Goal: Task Accomplishment & Management: Manage account settings

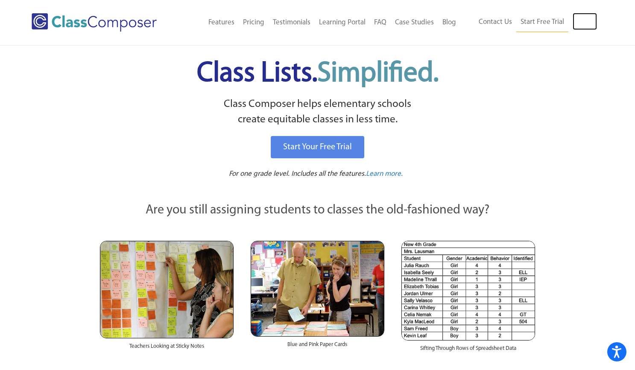
click at [592, 23] on link "Log In" at bounding box center [585, 21] width 24 height 17
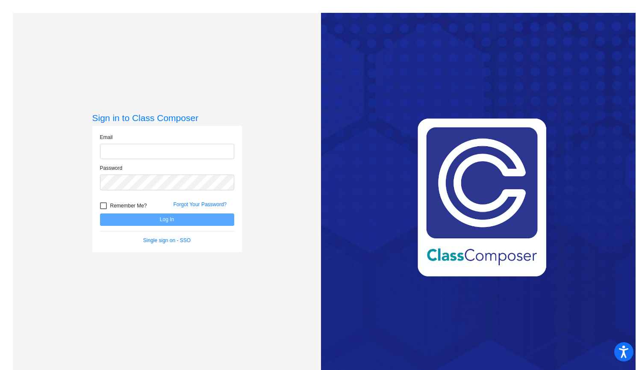
type input "jklampher@royalsd.org"
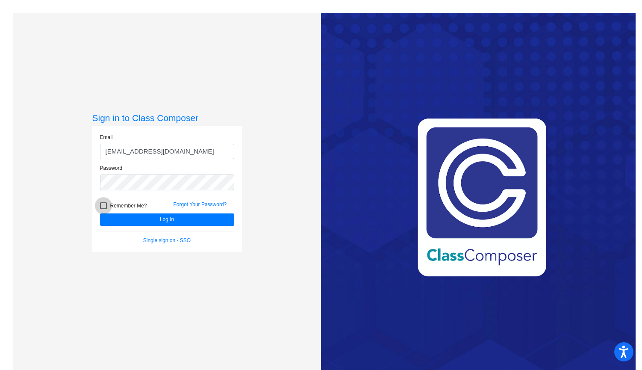
click at [101, 207] on div at bounding box center [103, 205] width 7 height 7
click at [103, 209] on input "Remember Me?" at bounding box center [103, 209] width 0 height 0
checkbox input "true"
click at [125, 219] on button "Log In" at bounding box center [167, 219] width 134 height 12
